Goal: Check status: Check status

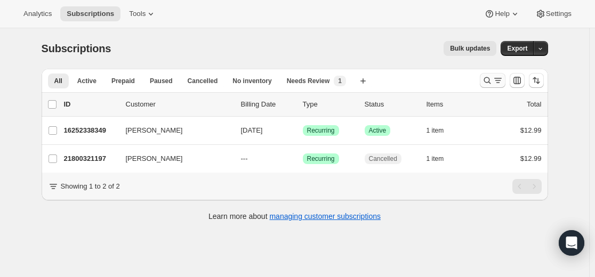
click at [490, 80] on icon "Search and filter results" at bounding box center [487, 80] width 11 height 11
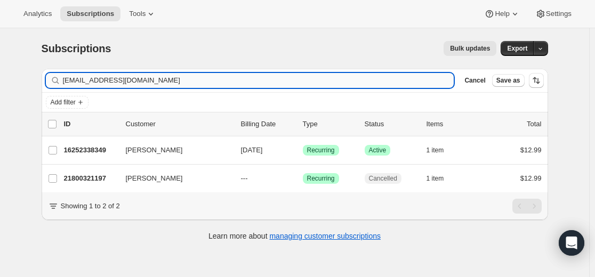
click at [350, 74] on input "[EMAIL_ADDRESS][DOMAIN_NAME]" at bounding box center [258, 80] width 391 height 15
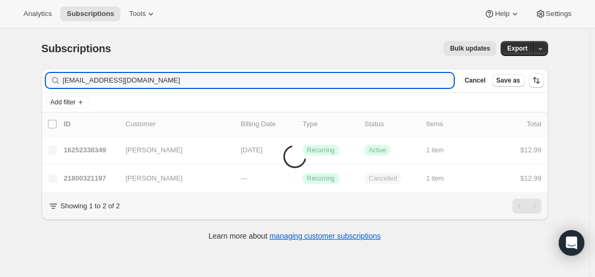
type input "[EMAIL_ADDRESS][DOMAIN_NAME]"
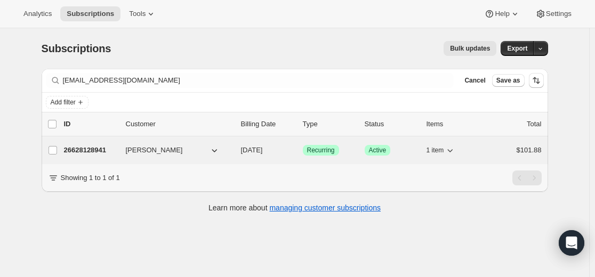
click at [94, 151] on p "26628128941" at bounding box center [90, 150] width 53 height 11
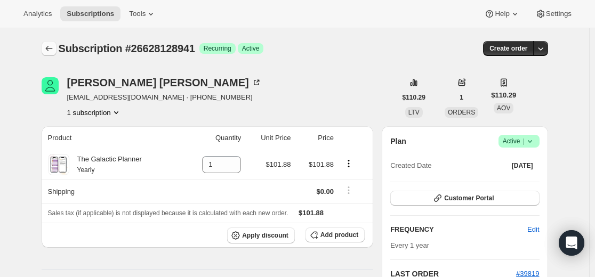
click at [53, 47] on icon "Subscriptions" at bounding box center [49, 48] width 11 height 11
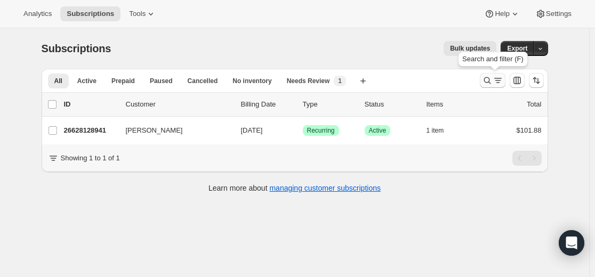
click at [496, 82] on icon "Search and filter results" at bounding box center [498, 80] width 11 height 11
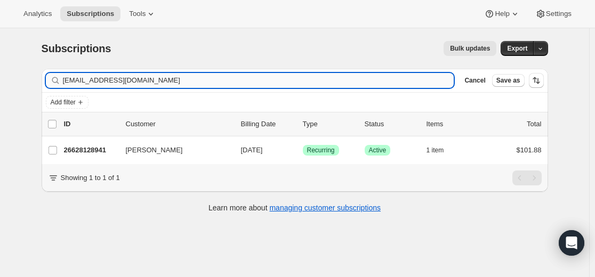
click at [368, 76] on input "[EMAIL_ADDRESS][DOMAIN_NAME]" at bounding box center [258, 80] width 391 height 15
type input "[EMAIL_ADDRESS][DOMAIN_NAME]"
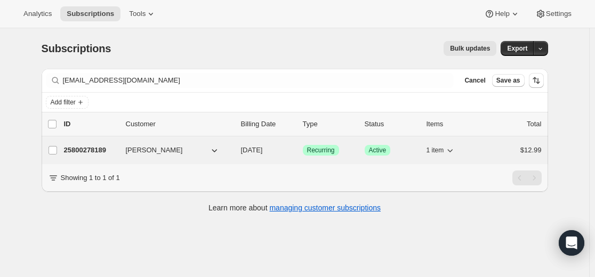
click at [94, 148] on p "25800278189" at bounding box center [90, 150] width 53 height 11
